Goal: Task Accomplishment & Management: Manage account settings

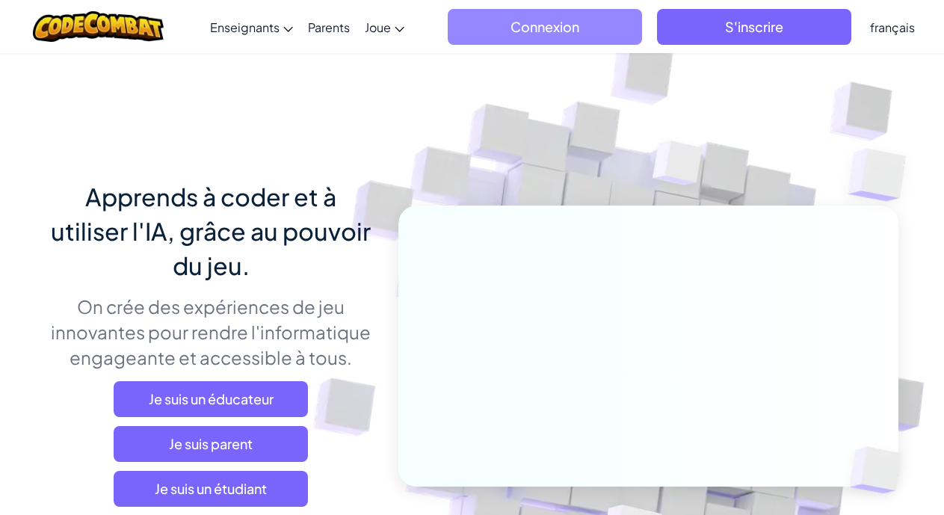
click at [594, 34] on span "Connexion" at bounding box center [545, 27] width 194 height 36
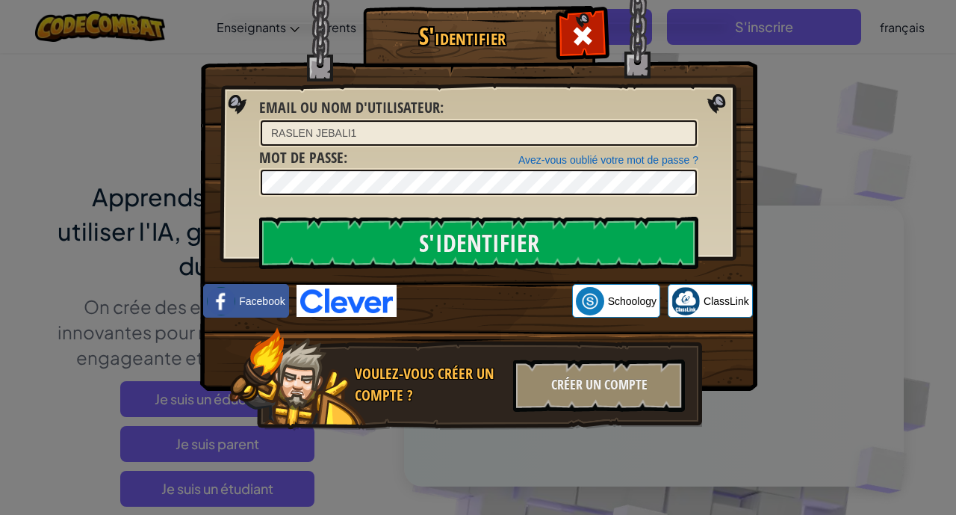
click at [366, 134] on input "RASLEN JEBALI1" at bounding box center [479, 132] width 436 height 25
click at [366, 132] on input "RASLEN JEBALI1" at bounding box center [479, 132] width 436 height 25
type input "[PERSON_NAME] jrah1"
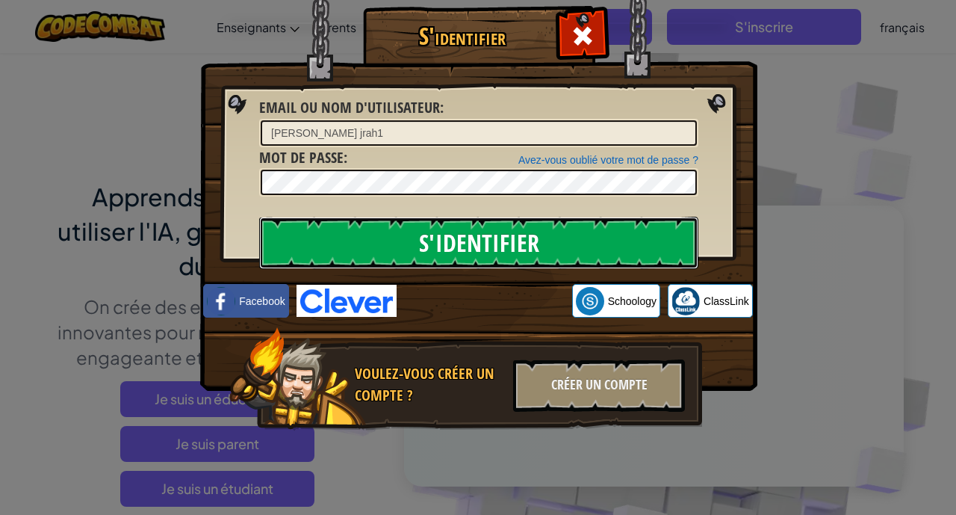
click at [368, 231] on input "S'identifier" at bounding box center [478, 243] width 439 height 52
